Goal: Information Seeking & Learning: Learn about a topic

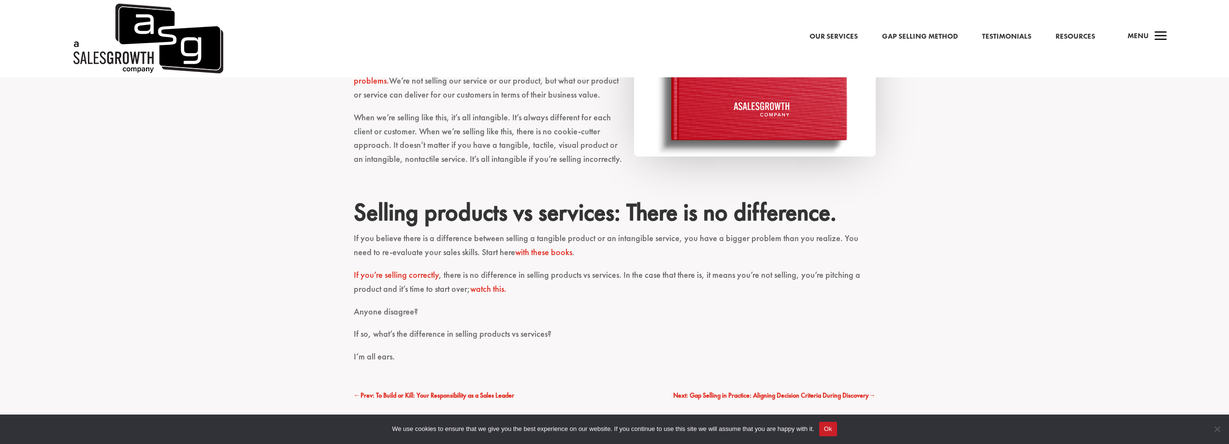
scroll to position [773, 0]
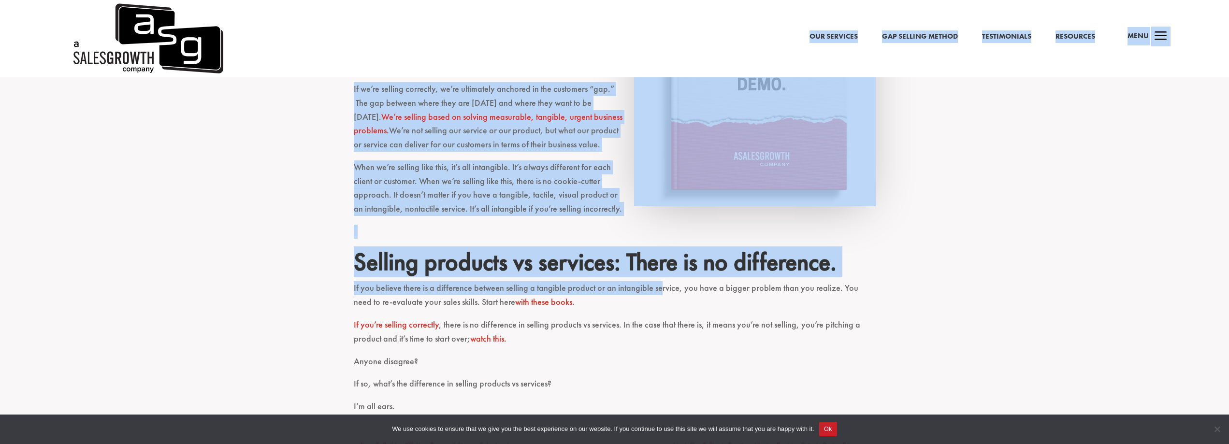
drag, startPoint x: 656, startPoint y: 284, endPoint x: 321, endPoint y: 89, distance: 387.5
click at [307, 72] on div "Our Services Gap Selling Method Testimonials Resources a Menu Our Services Gap …" at bounding box center [614, 195] width 1229 height 1936
click at [301, 153] on div "What’s the difference? I get this question a lot. Here’s the answer and I’ll ma…" at bounding box center [614, 53] width 1229 height 822
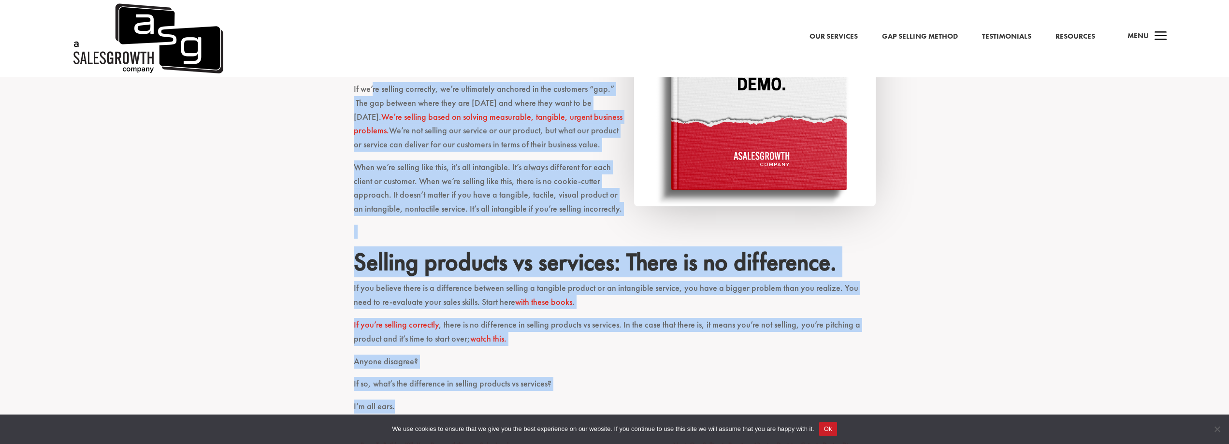
drag, startPoint x: 373, startPoint y: 87, endPoint x: 1130, endPoint y: 402, distance: 820.0
click at [1130, 402] on div "What’s the difference? I get this question a lot. Here’s the answer and I’ll ma…" at bounding box center [614, 53] width 1229 height 822
click at [1121, 329] on div "What’s the difference? I get this question a lot. Here’s the answer and I’ll ma…" at bounding box center [614, 53] width 1229 height 822
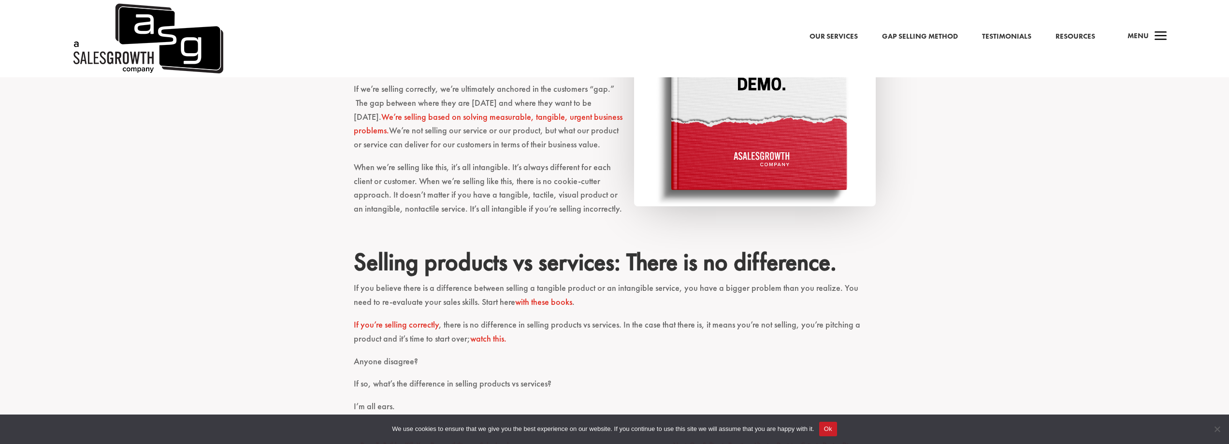
click at [830, 427] on button "Ok" at bounding box center [828, 429] width 18 height 14
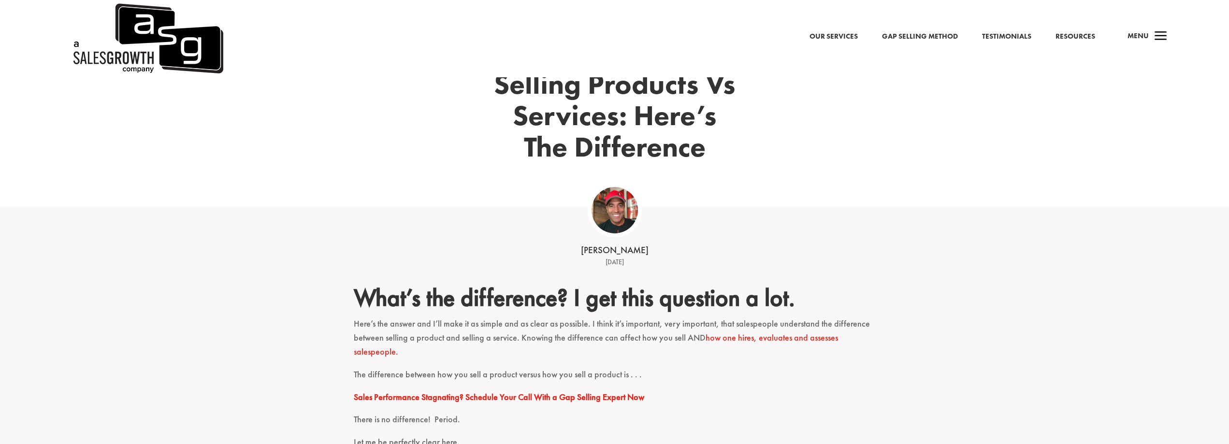
scroll to position [0, 0]
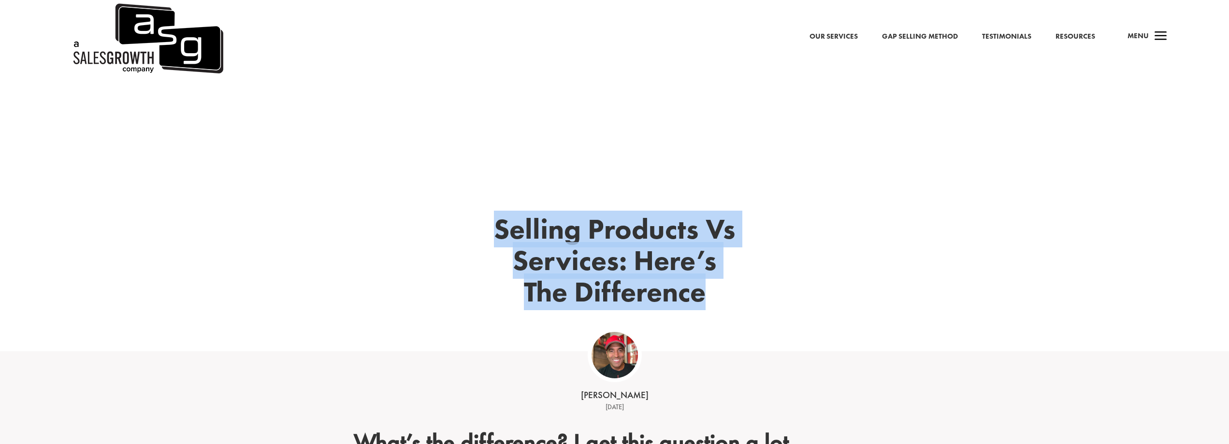
drag, startPoint x: 774, startPoint y: 266, endPoint x: 438, endPoint y: 149, distance: 355.4
click at [438, 149] on div "Selling Products Vs Services: Here’s The Difference" at bounding box center [614, 214] width 1229 height 274
click at [454, 214] on div "Selling Products Vs Services: Here’s The Difference" at bounding box center [615, 275] width 522 height 149
drag, startPoint x: 454, startPoint y: 214, endPoint x: 1236, endPoint y: 382, distance: 800.1
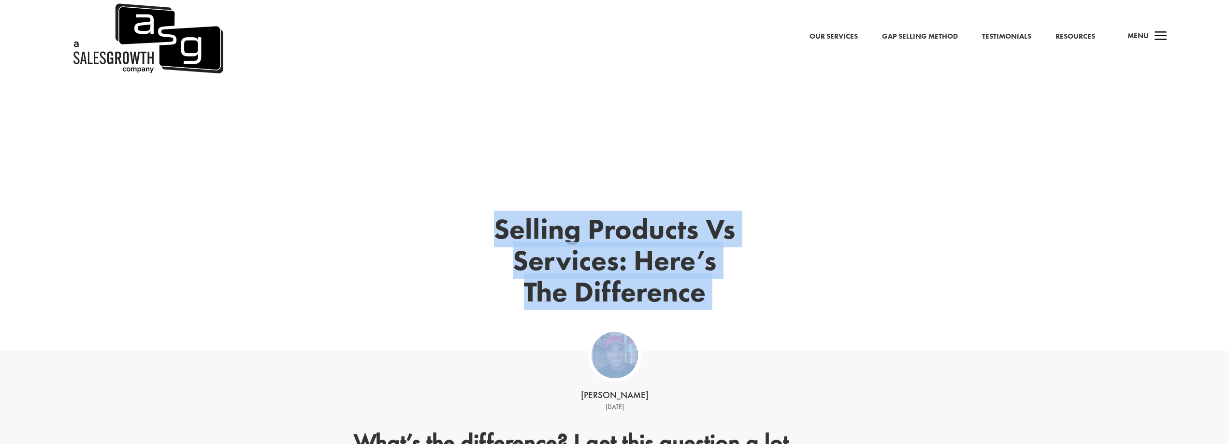
click at [1015, 368] on div "[PERSON_NAME] [DATE]" at bounding box center [614, 389] width 1229 height 76
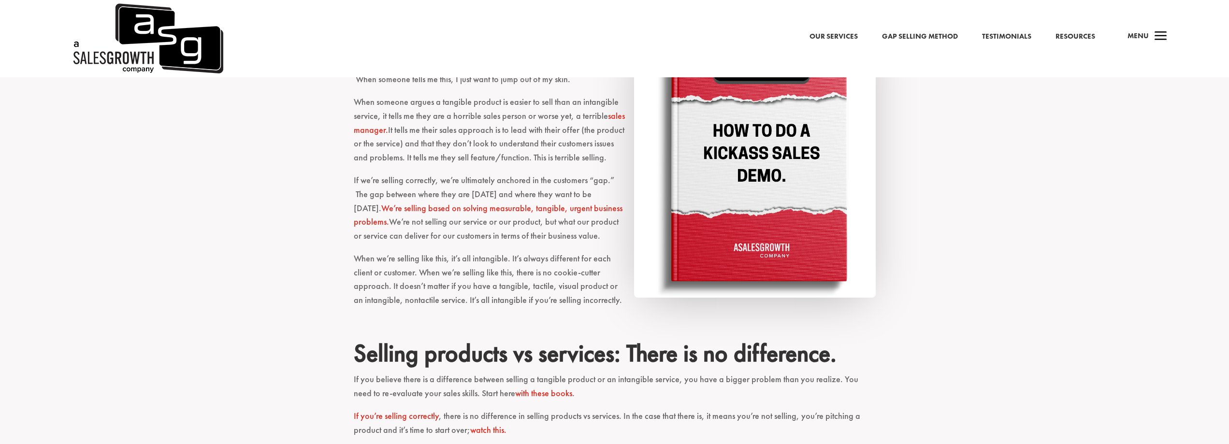
scroll to position [725, 0]
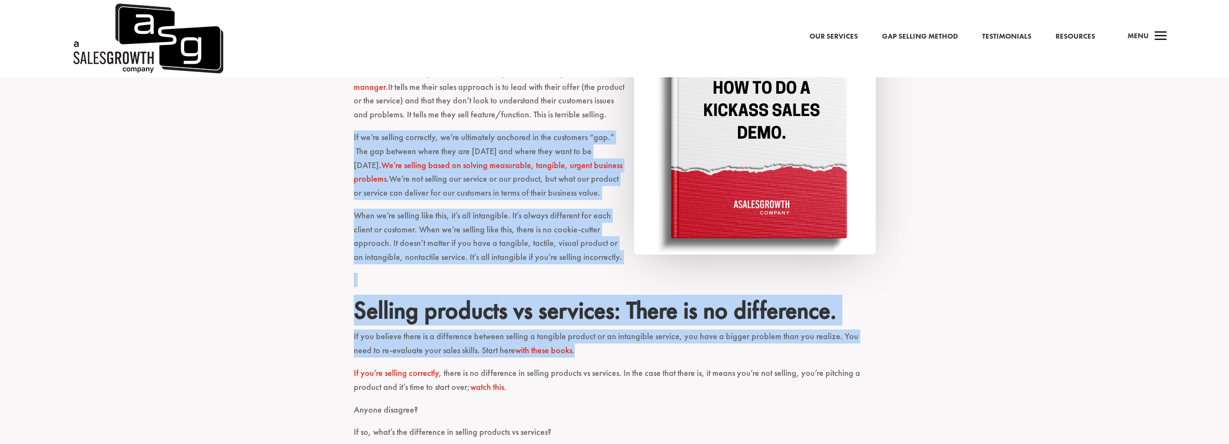
drag, startPoint x: 944, startPoint y: 330, endPoint x: 111, endPoint y: 136, distance: 854.7
click at [111, 136] on div "What’s the difference? I get this question a lot. Here’s the answer and I’ll ma…" at bounding box center [614, 101] width 1229 height 822
click at [197, 250] on div "What’s the difference? I get this question a lot. Here’s the answer and I’ll ma…" at bounding box center [614, 101] width 1229 height 822
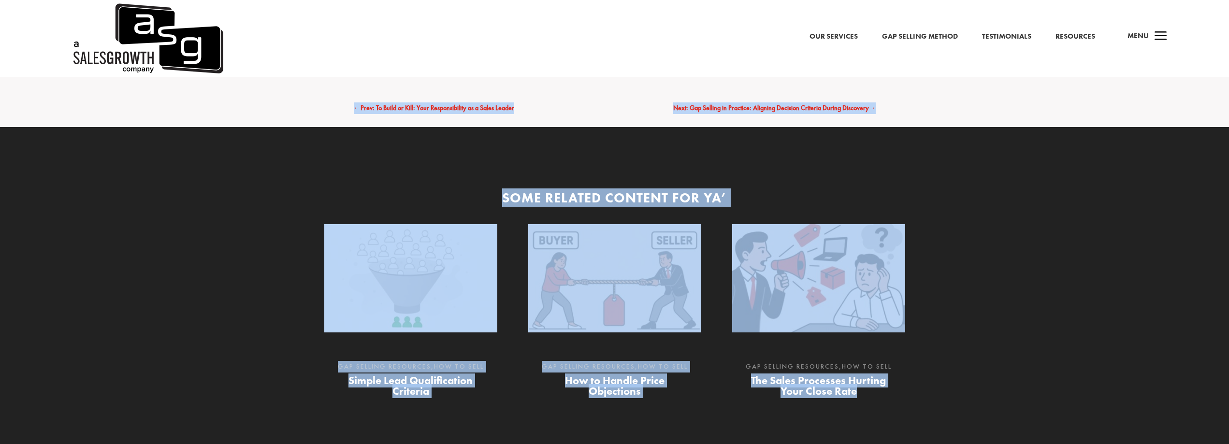
drag, startPoint x: 278, startPoint y: 224, endPoint x: 1230, endPoint y: 463, distance: 981.3
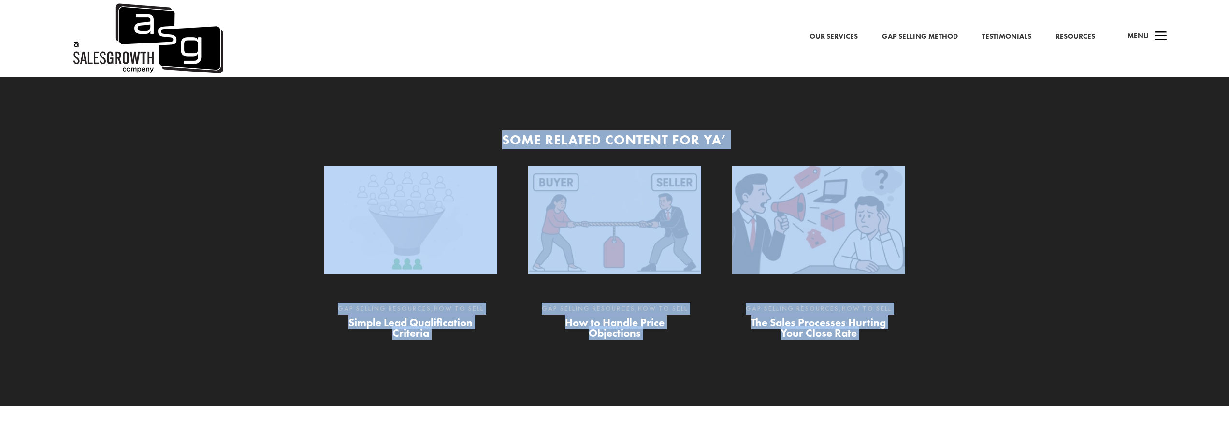
click at [1223, 316] on div "Some Related Content for Ya’ Simple Lead Qualification Criteria Gap Selling Res…" at bounding box center [614, 238] width 1229 height 338
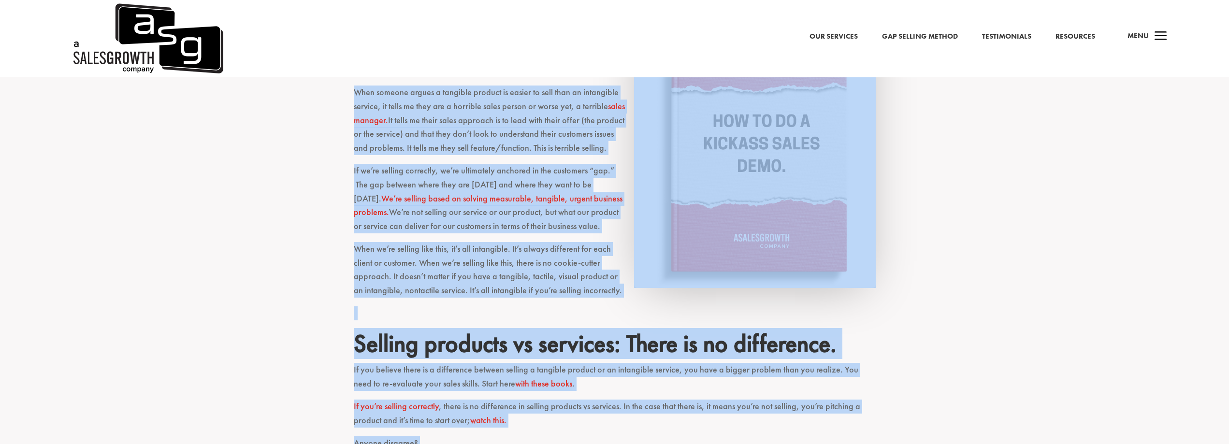
scroll to position [0, 0]
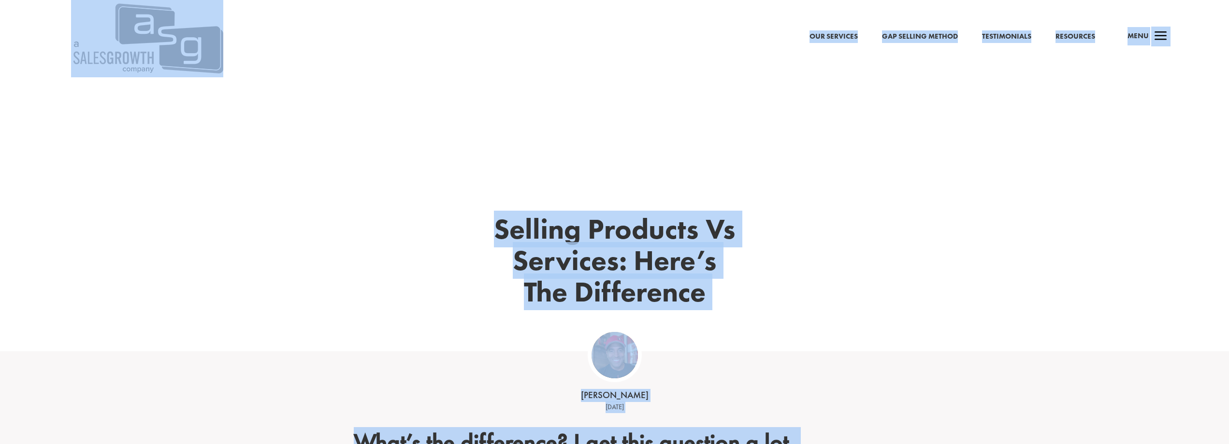
drag, startPoint x: 1159, startPoint y: 352, endPoint x: 235, endPoint y: -58, distance: 1010.9
click at [272, 176] on div "Selling Products Vs Services: Here’s The Difference" at bounding box center [614, 214] width 1229 height 274
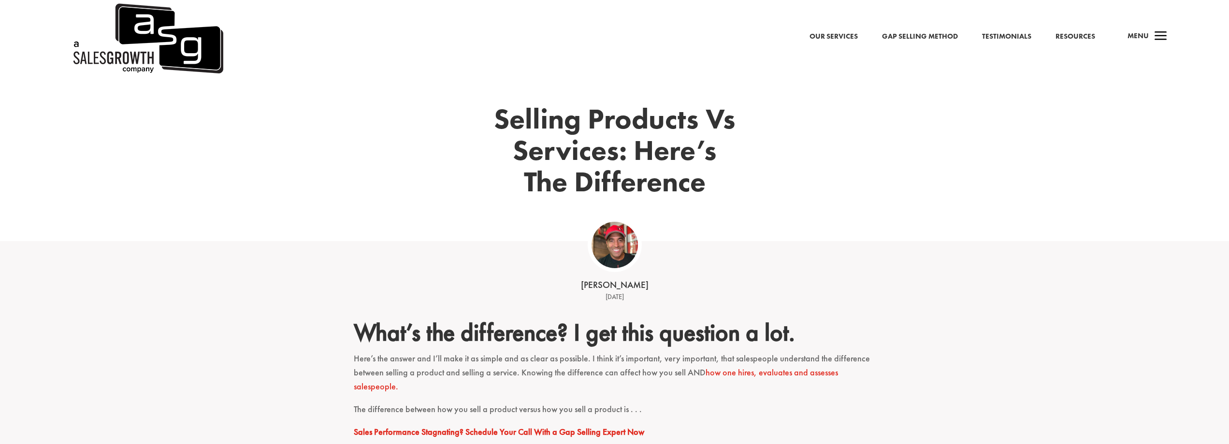
scroll to position [193, 0]
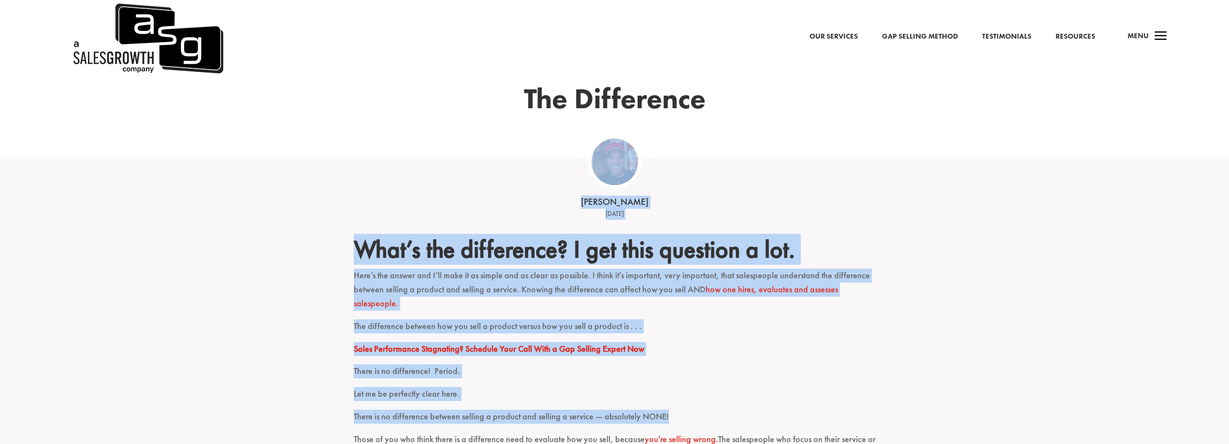
drag, startPoint x: 686, startPoint y: 223, endPoint x: 1232, endPoint y: 430, distance: 584.0
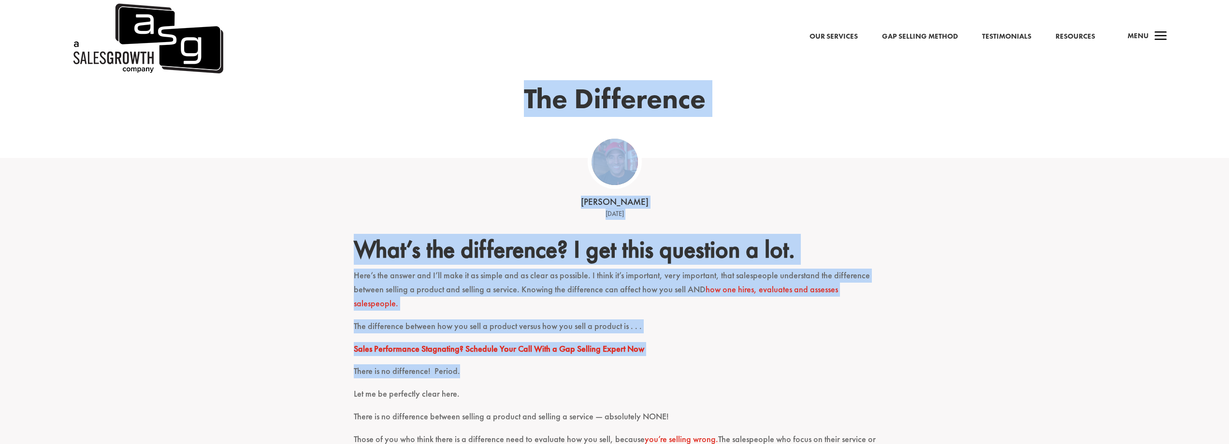
drag, startPoint x: 1096, startPoint y: 376, endPoint x: 338, endPoint y: 90, distance: 809.6
click at [416, 197] on div "[PERSON_NAME] [DATE]" at bounding box center [614, 196] width 1229 height 76
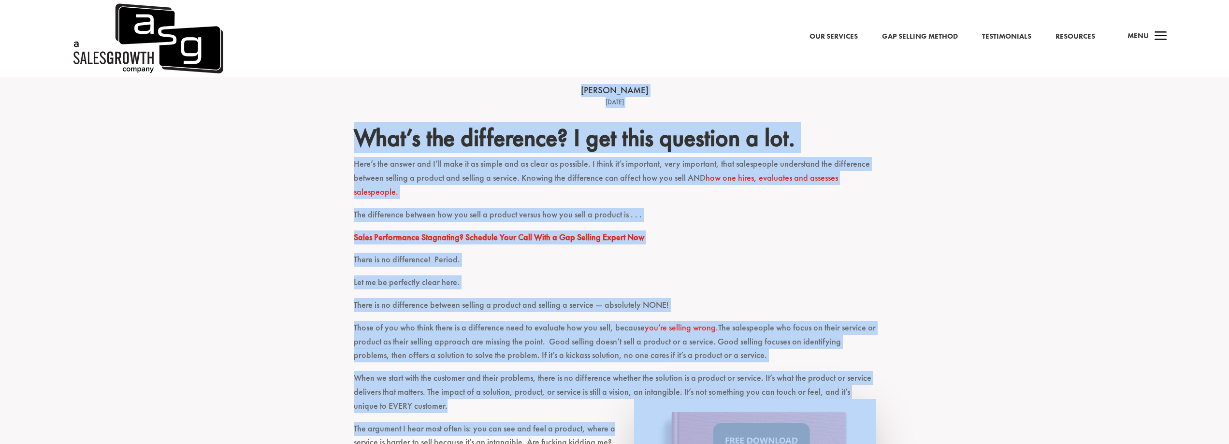
scroll to position [421, 0]
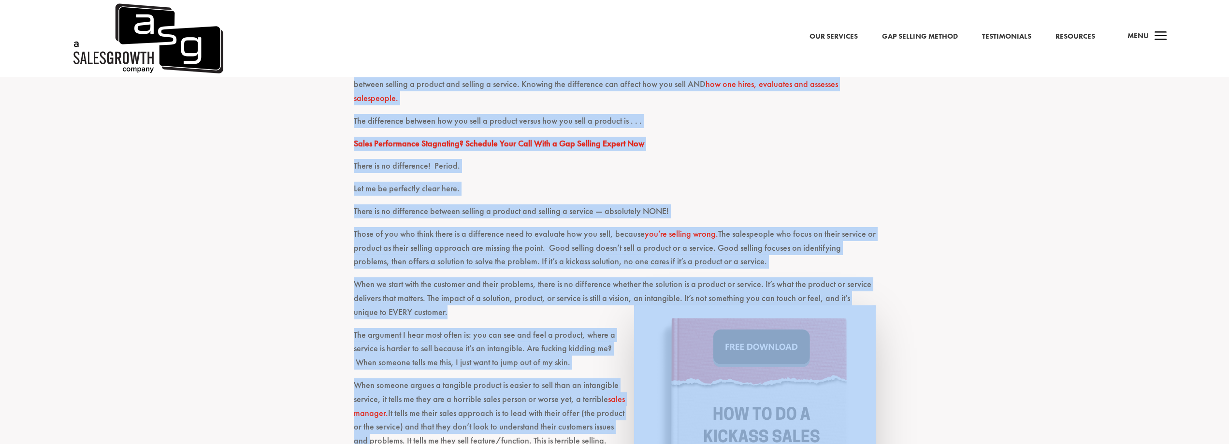
drag, startPoint x: 497, startPoint y: 105, endPoint x: 1236, endPoint y: 463, distance: 821.3
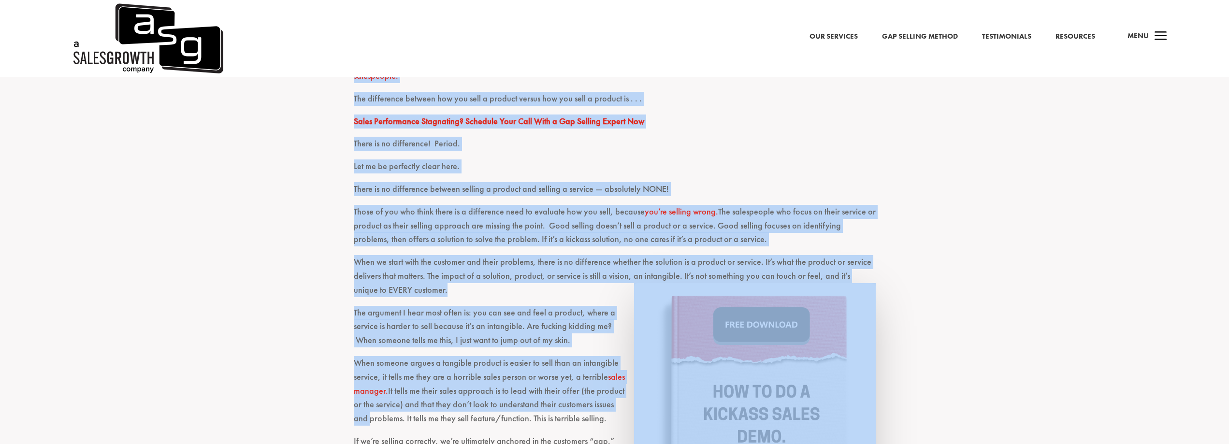
click at [1224, 383] on div "What’s the difference? I get this question a lot. Here’s the answer and I’ll ma…" at bounding box center [614, 405] width 1229 height 822
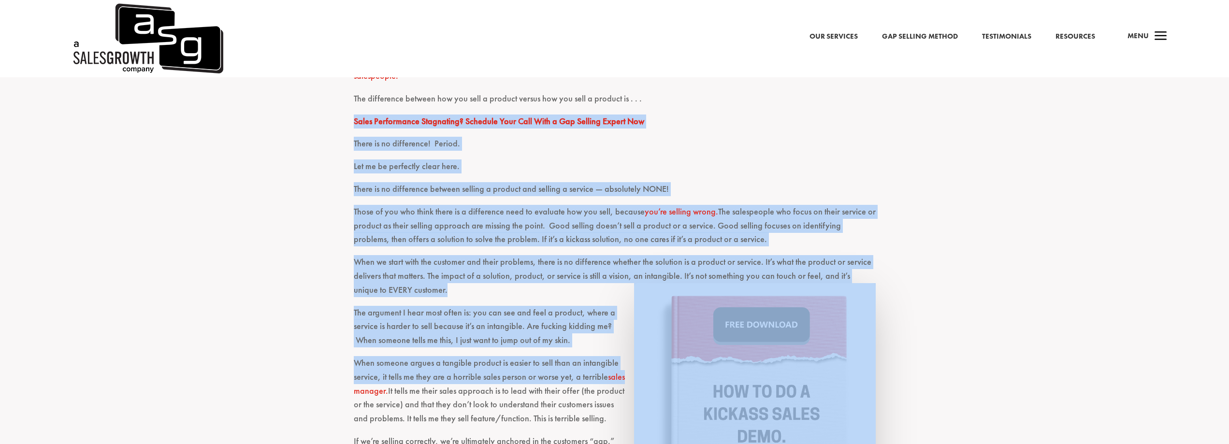
drag, startPoint x: 1202, startPoint y: 376, endPoint x: 346, endPoint y: 0, distance: 934.3
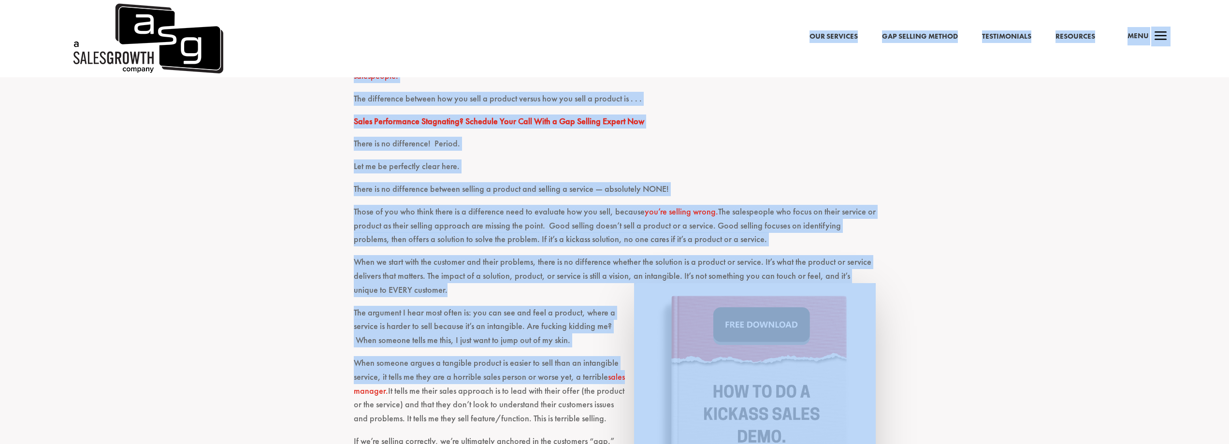
click at [358, 195] on p "There is no difference between selling a product and selling a service — absolu…" at bounding box center [615, 193] width 522 height 23
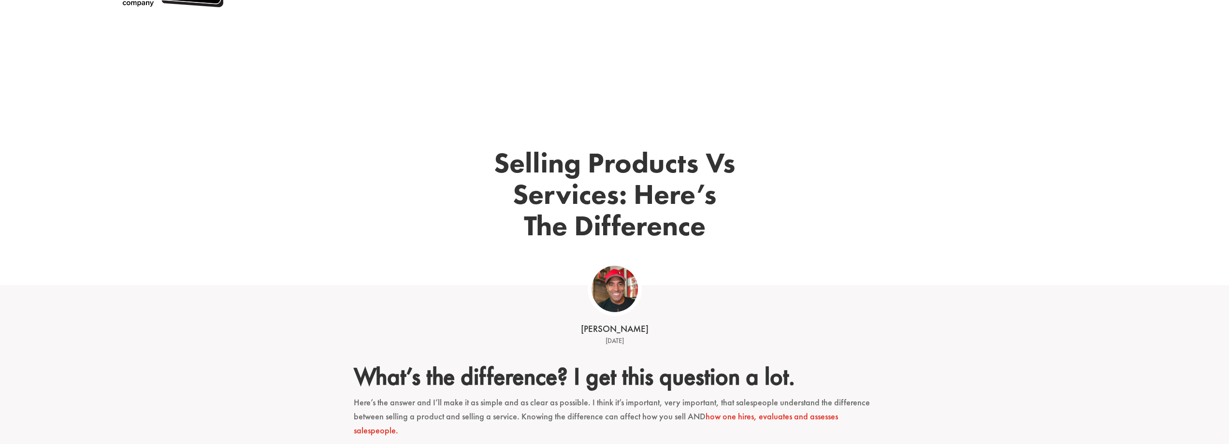
scroll to position [0, 0]
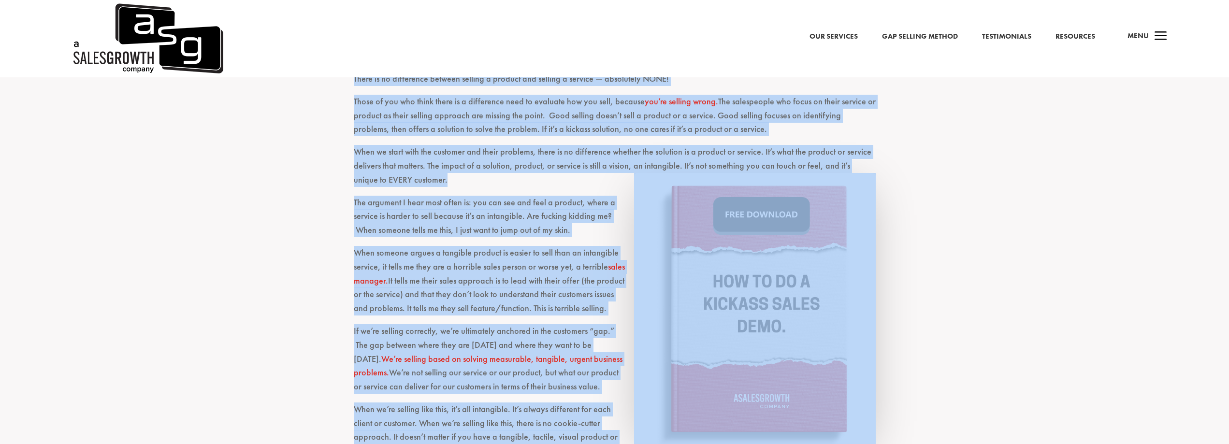
drag, startPoint x: 461, startPoint y: 223, endPoint x: 1215, endPoint y: 361, distance: 765.8
click at [1227, 441] on div "Selling Products Vs Services: Here’s The Difference [PERSON_NAME] [DATE] What’s…" at bounding box center [614, 372] width 1229 height 1652
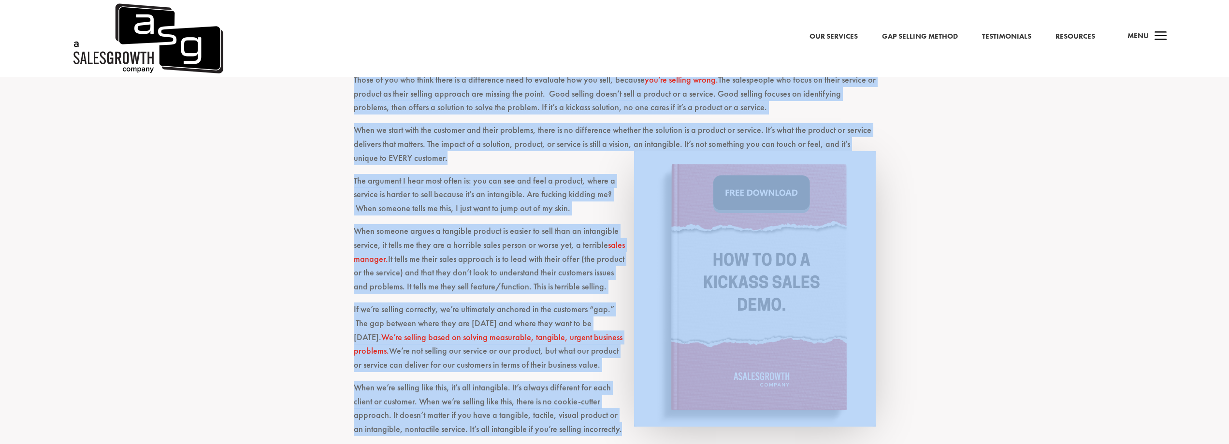
click at [1205, 293] on div "What’s the difference? I get this question a lot. Here’s the answer and I’ll ma…" at bounding box center [614, 273] width 1229 height 822
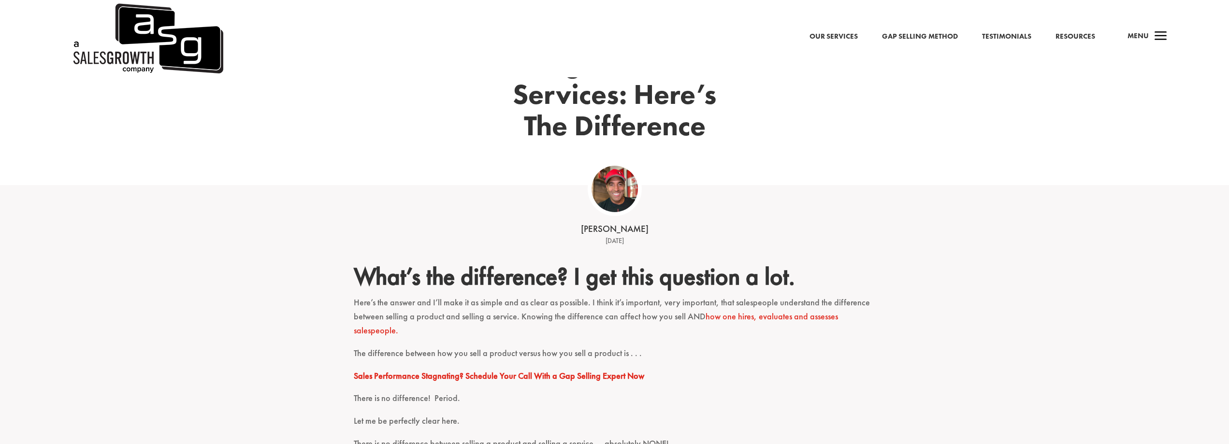
scroll to position [0, 0]
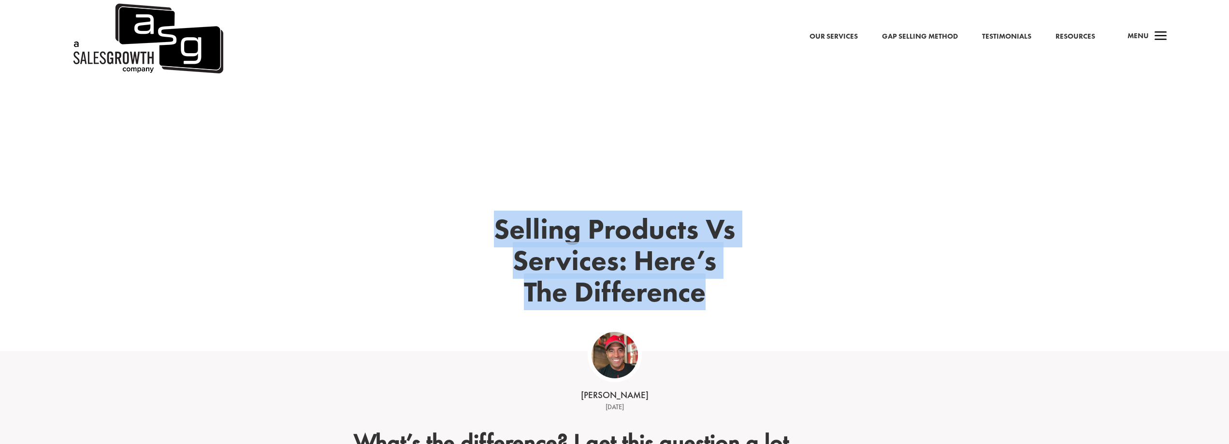
drag, startPoint x: 1069, startPoint y: 319, endPoint x: 286, endPoint y: 168, distance: 797.3
click at [286, 168] on div "Selling Products Vs Services: Here’s The Difference" at bounding box center [614, 214] width 1229 height 274
click at [330, 255] on div "Selling Products Vs Services: Here’s The Difference" at bounding box center [614, 214] width 1229 height 274
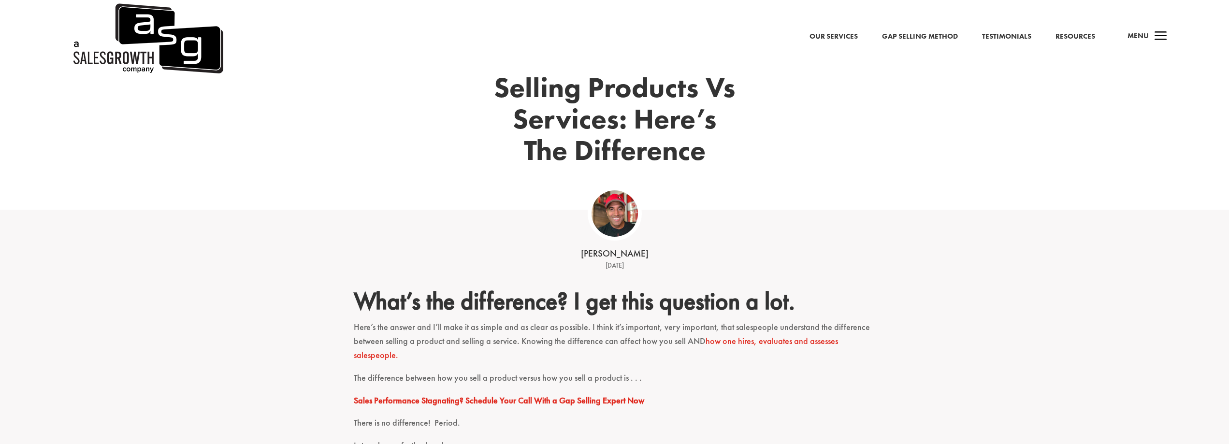
scroll to position [242, 0]
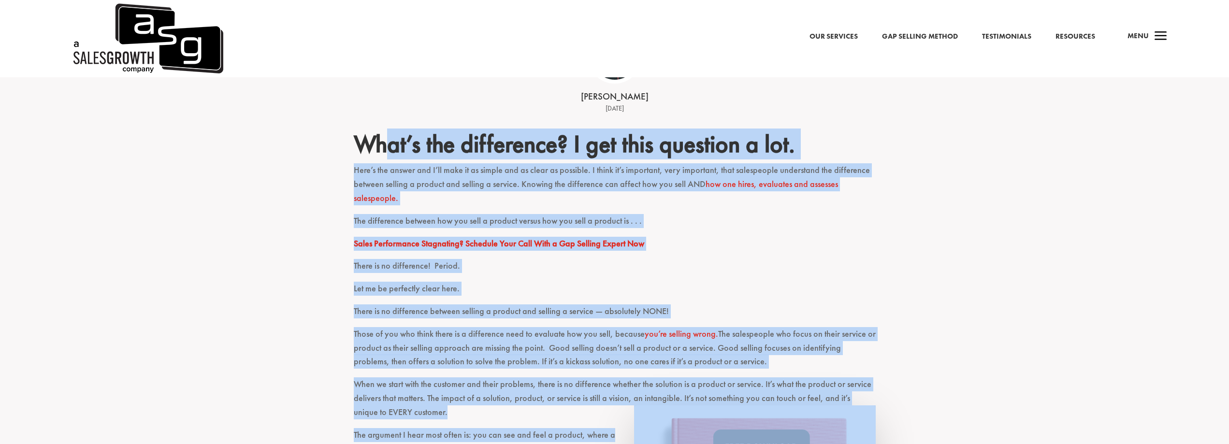
drag, startPoint x: 387, startPoint y: 178, endPoint x: 980, endPoint y: 403, distance: 633.5
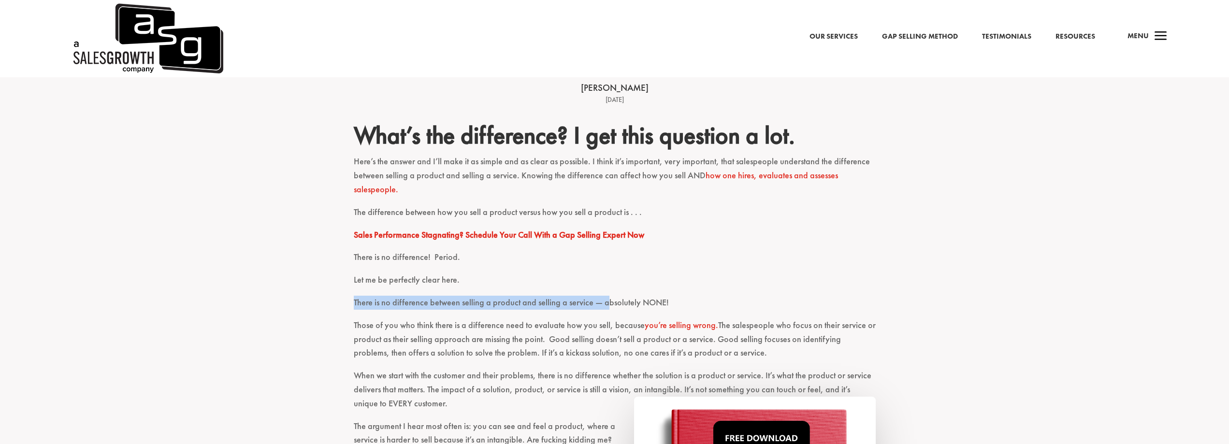
drag, startPoint x: 608, startPoint y: 290, endPoint x: 604, endPoint y: 299, distance: 9.1
click at [698, 301] on p "There is no difference between selling a product and selling a service — absolu…" at bounding box center [615, 307] width 522 height 23
drag, startPoint x: 686, startPoint y: 299, endPoint x: 652, endPoint y: 292, distance: 34.5
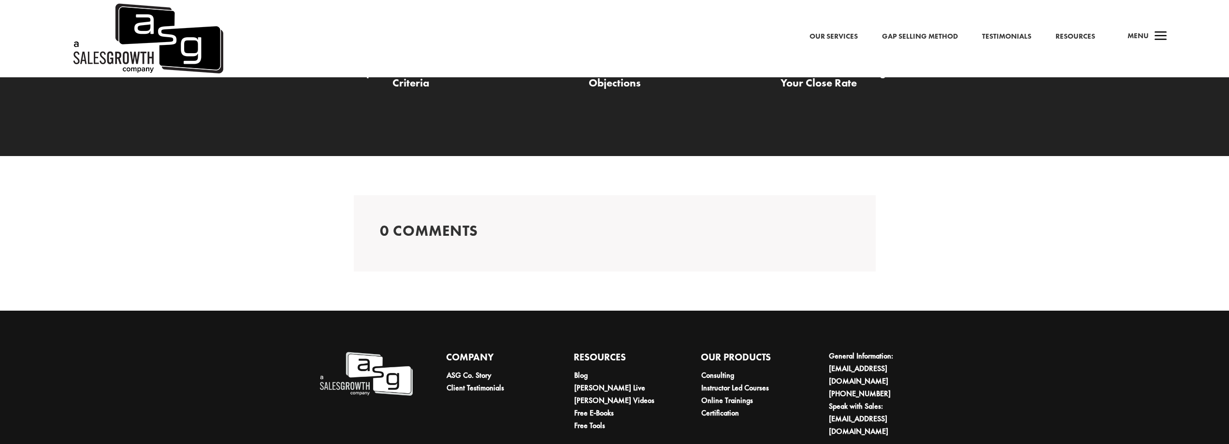
scroll to position [1468, 0]
